Goal: Find specific page/section: Find specific page/section

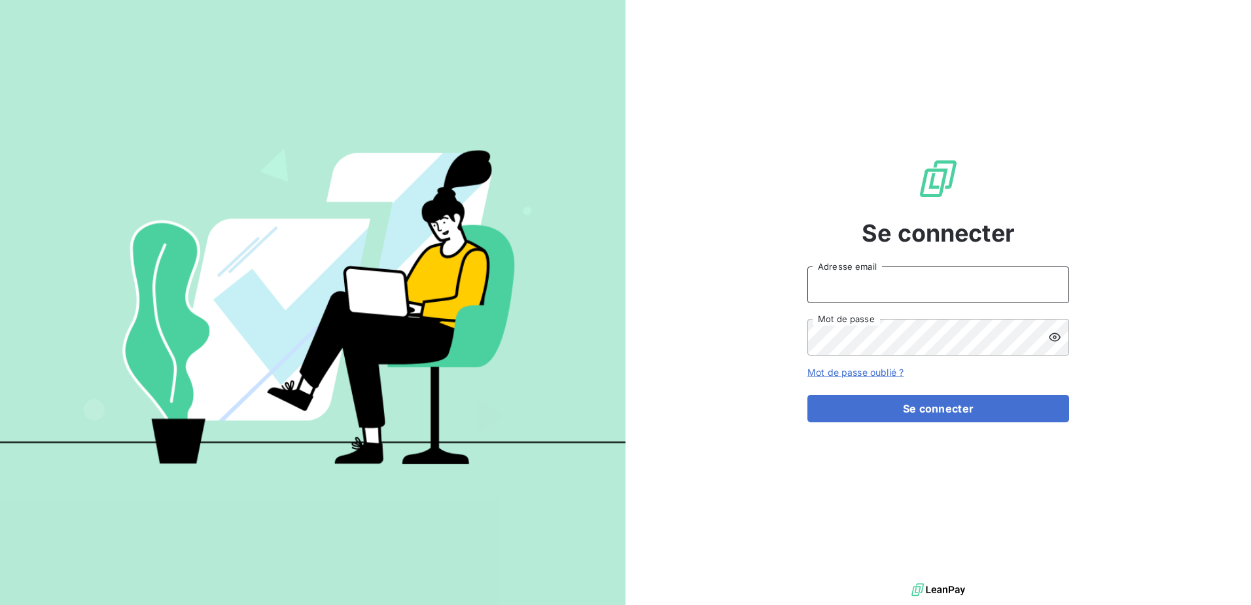
click at [893, 289] on input "Adresse email" at bounding box center [939, 284] width 262 height 37
type input "[PERSON_NAME][EMAIL_ADDRESS][DOMAIN_NAME]"
click at [715, 359] on div "Se connecter [PERSON_NAME][EMAIL_ADDRESS][DOMAIN_NAME] Adresse email Mot de pas…" at bounding box center [939, 290] width 626 height 580
click at [808, 395] on button "Se connecter" at bounding box center [939, 408] width 262 height 27
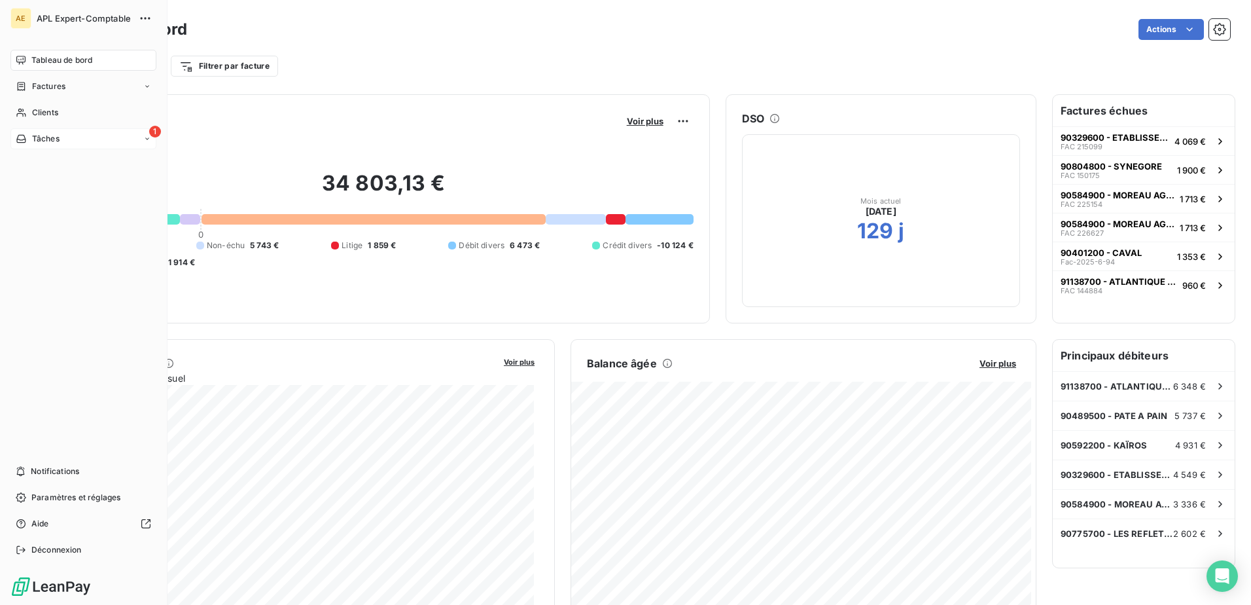
click at [48, 129] on div "1 Tâches" at bounding box center [83, 138] width 146 height 21
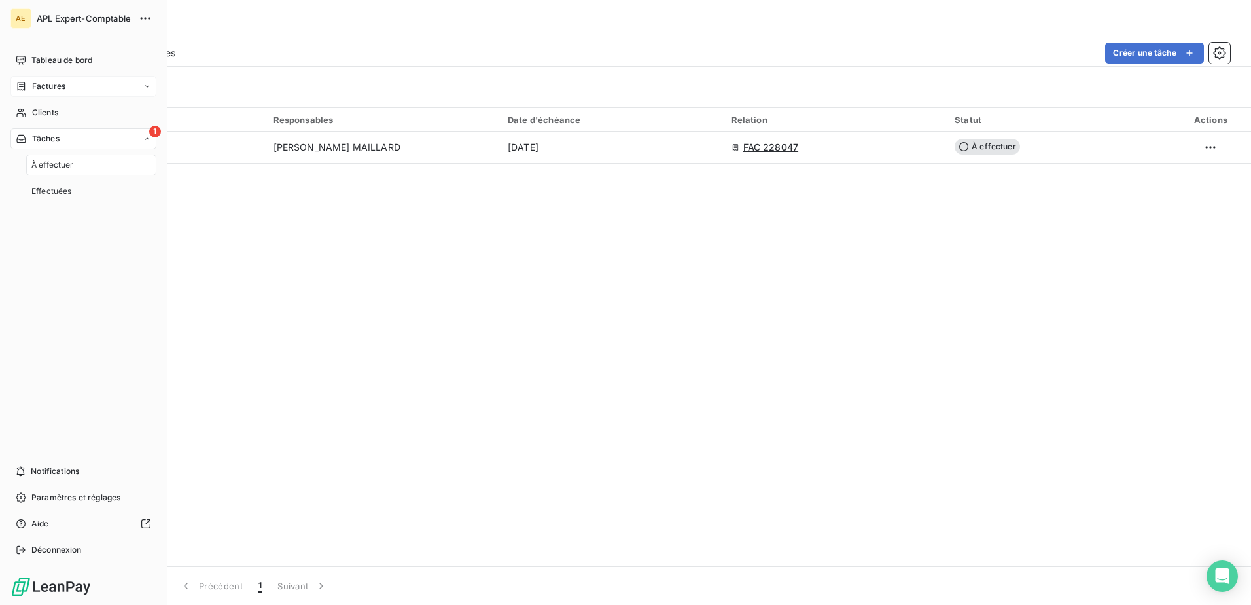
click at [75, 87] on div "Factures" at bounding box center [83, 86] width 146 height 21
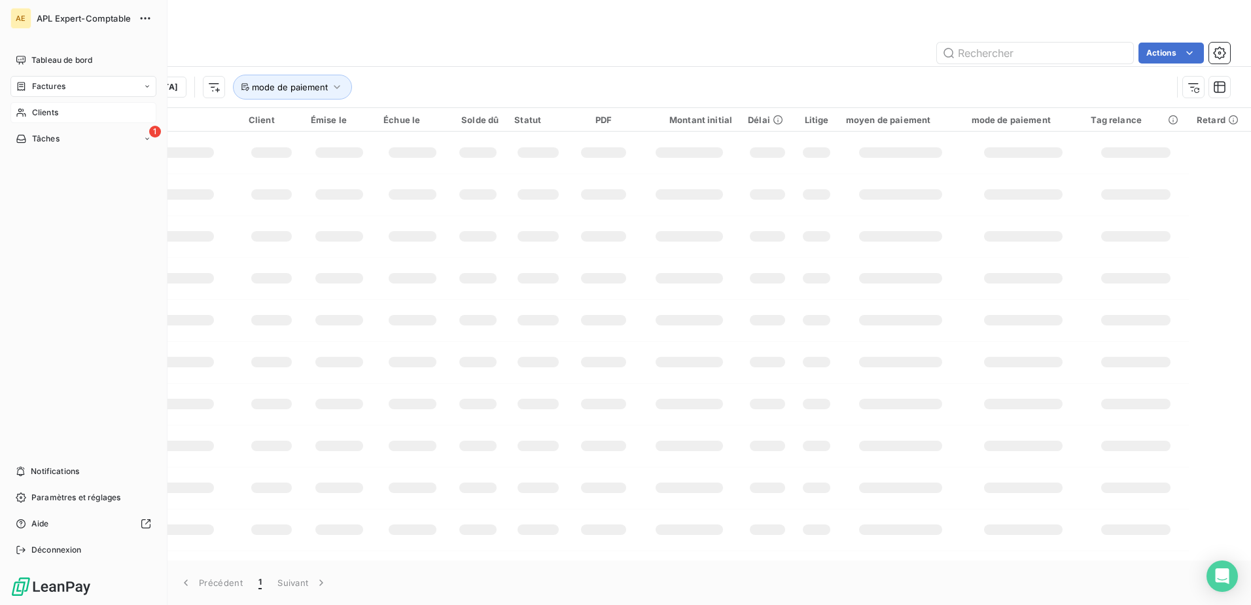
click at [58, 107] on span "Clients" at bounding box center [45, 113] width 26 height 12
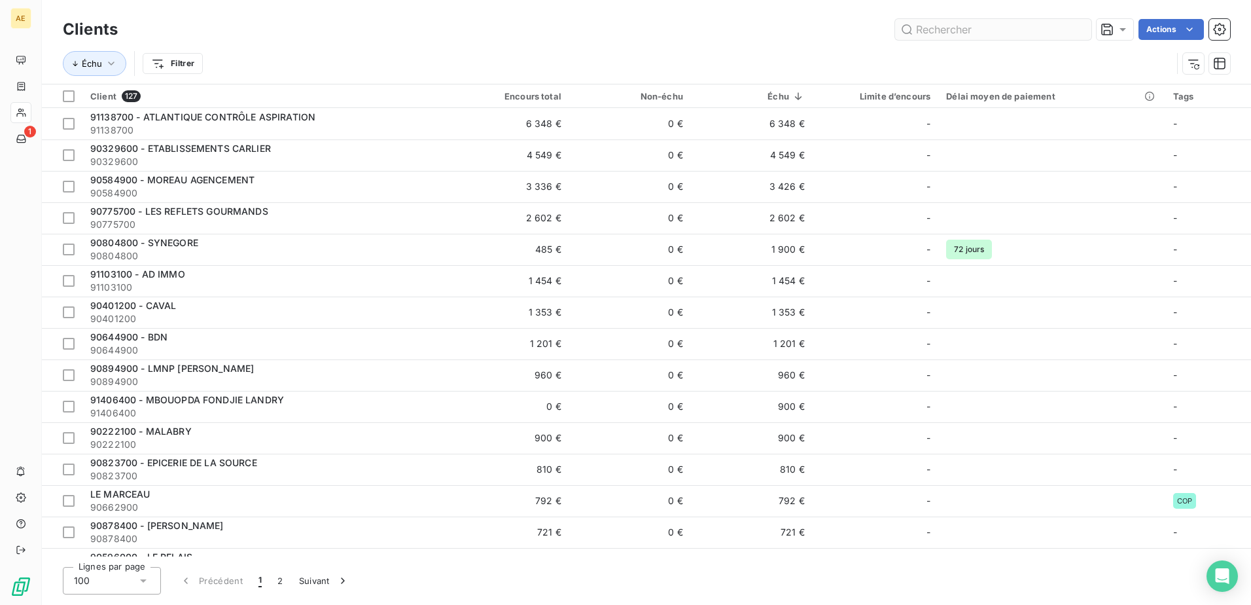
click at [949, 33] on input "text" at bounding box center [993, 29] width 196 height 21
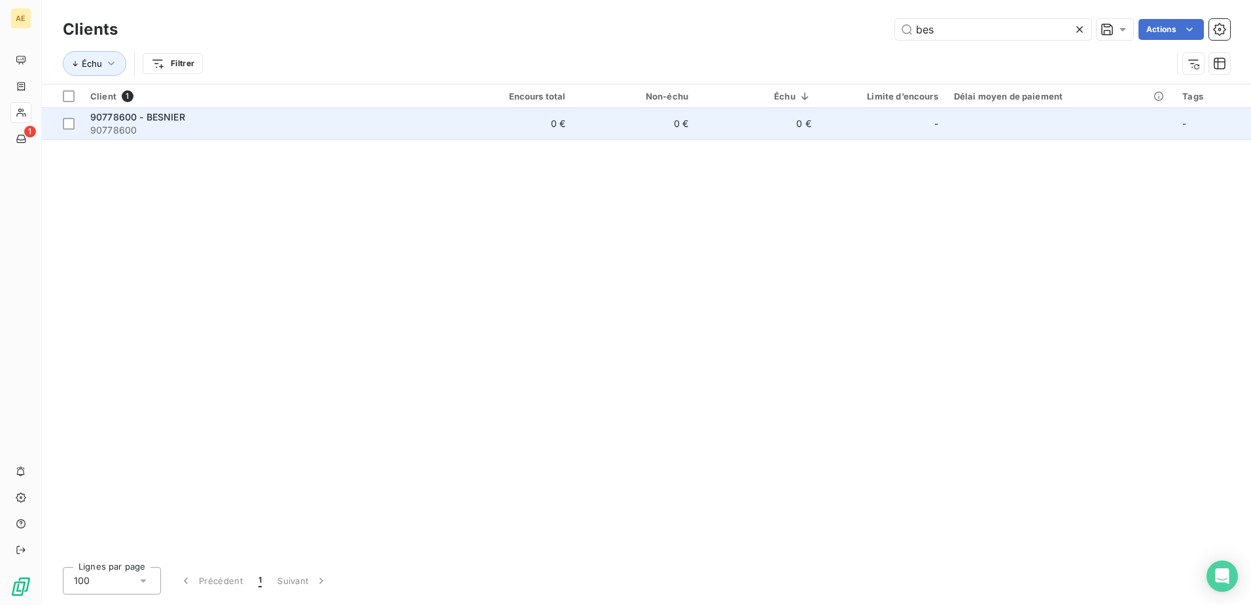
type input "bes"
click at [141, 120] on span "90778600 - BESNIER" at bounding box center [137, 116] width 95 height 11
